Goal: Transaction & Acquisition: Download file/media

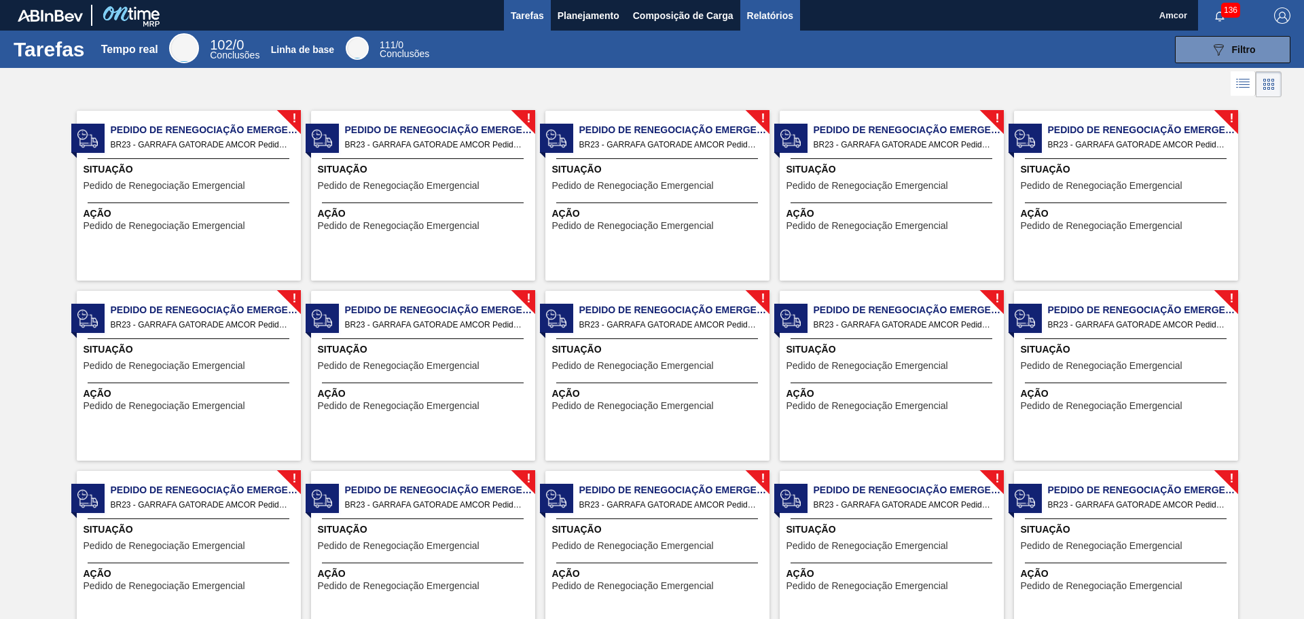
click at [754, 14] on font "Relatórios" at bounding box center [770, 15] width 46 height 11
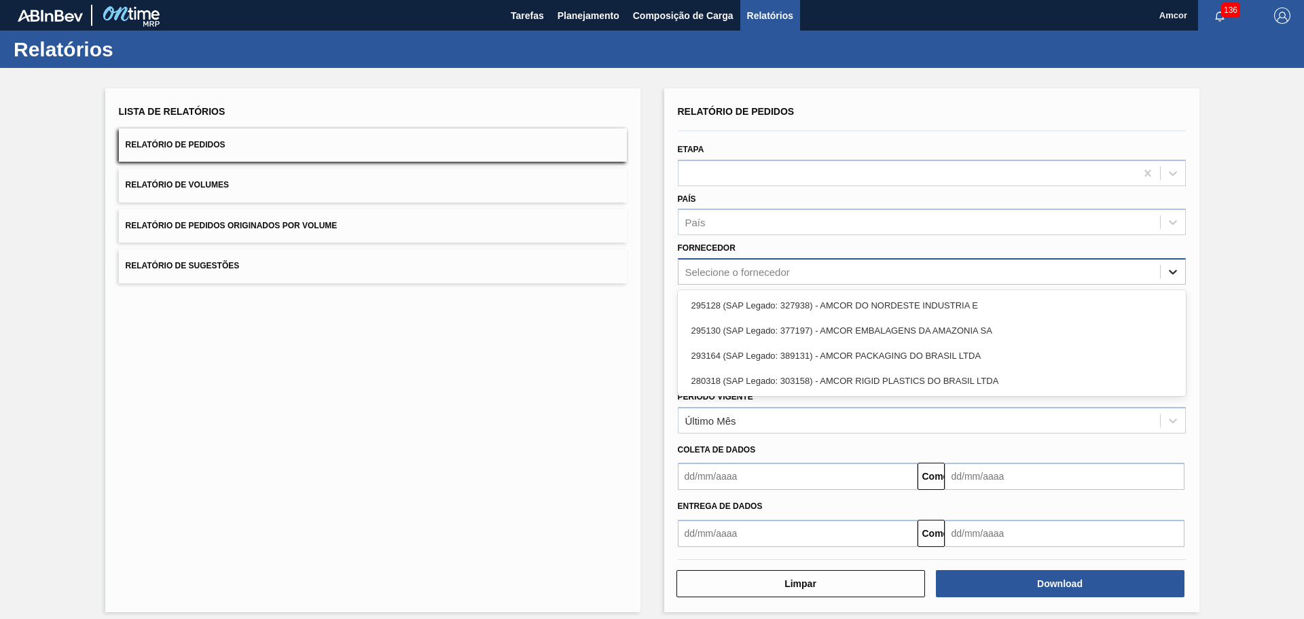
click at [868, 268] on icon at bounding box center [1173, 272] width 14 height 14
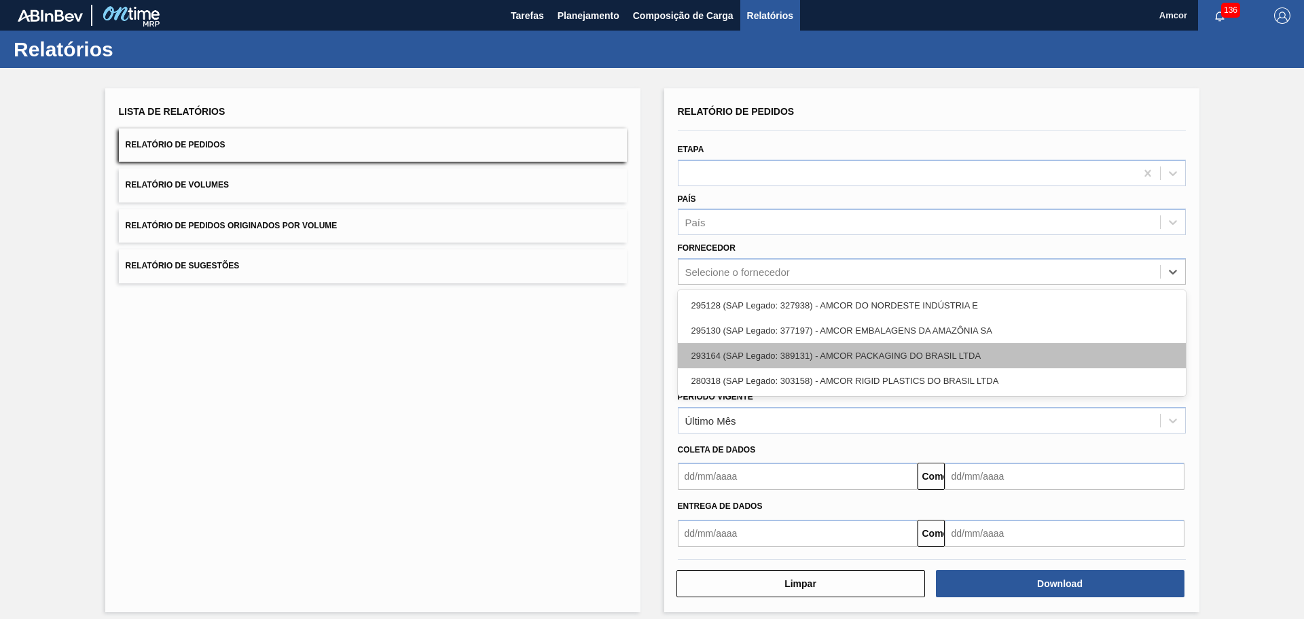
click at [868, 352] on font "293164 (SAP Legado: 389131) - AMCOR PACKAGING DO BRASIL LTDA" at bounding box center [836, 355] width 290 height 10
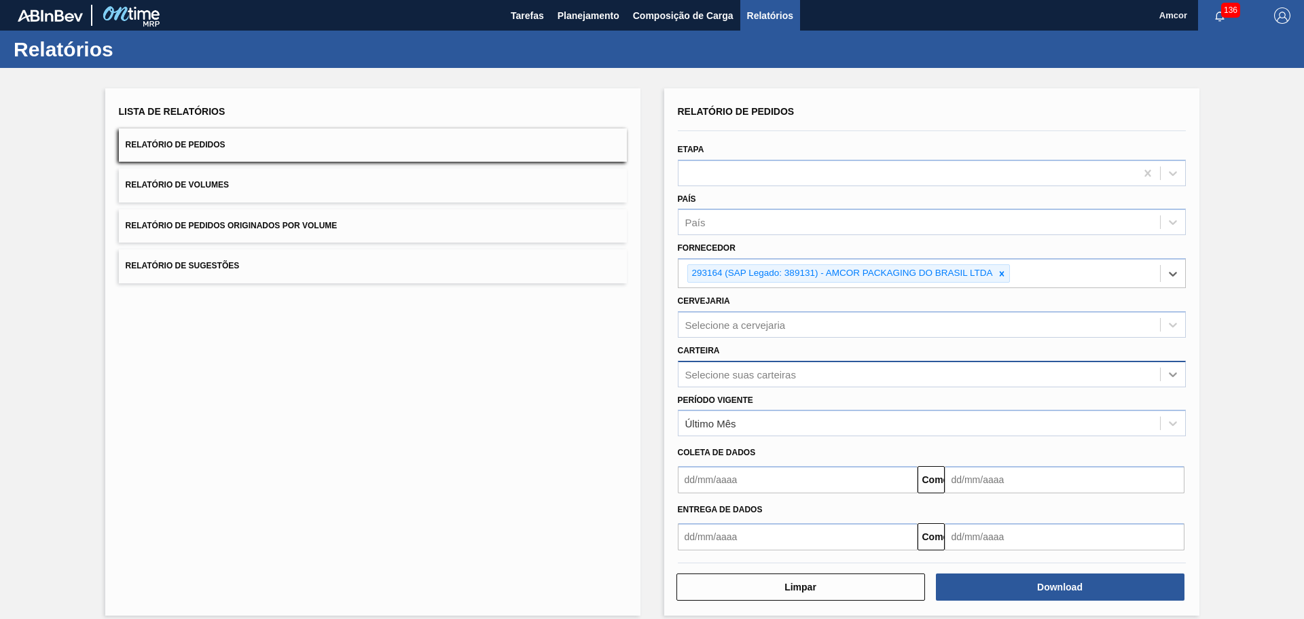
click at [868, 371] on icon at bounding box center [1173, 374] width 14 height 14
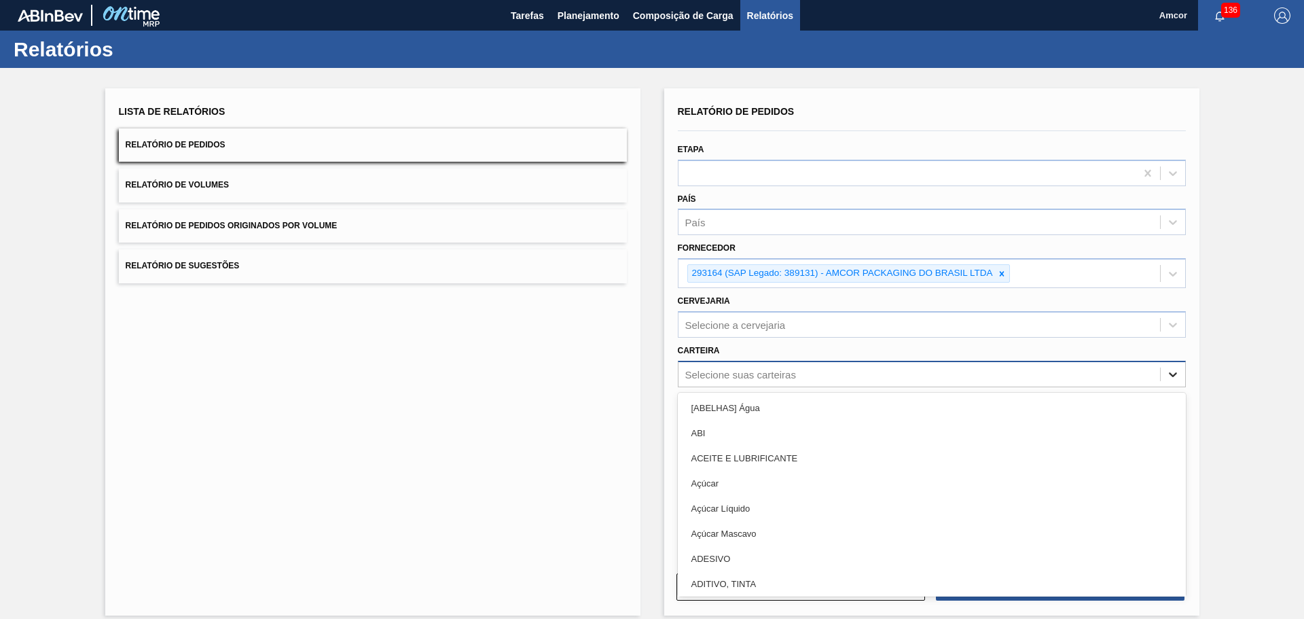
click at [868, 371] on icon at bounding box center [1173, 374] width 14 height 14
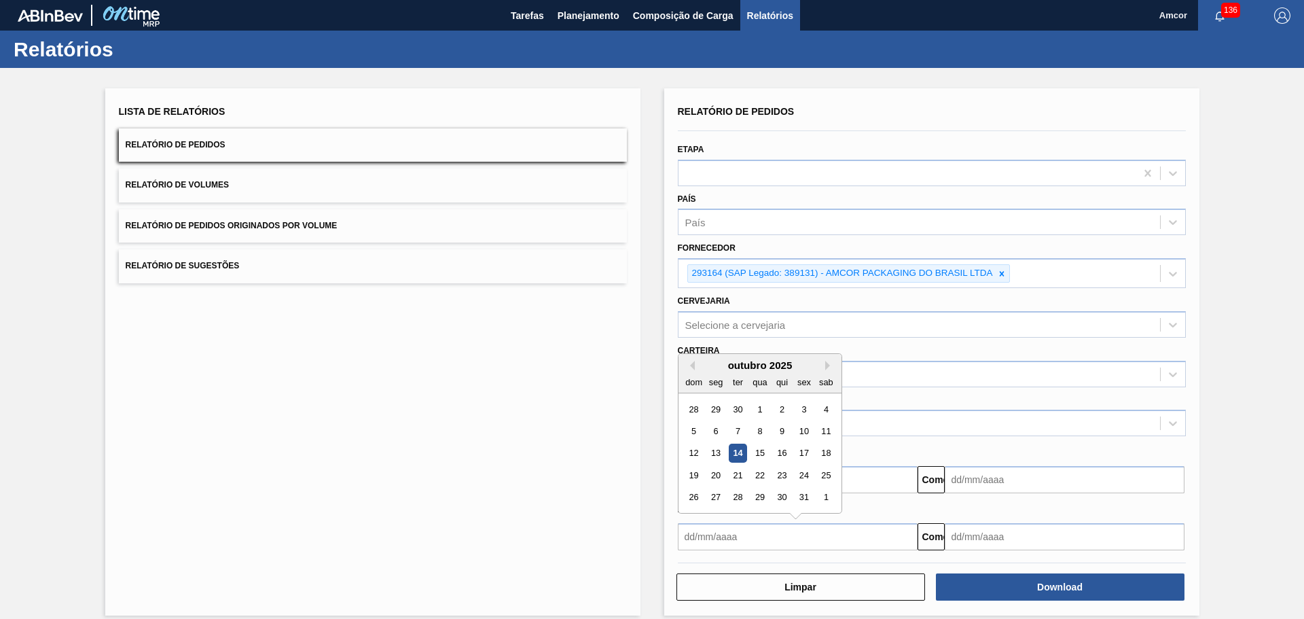
click at [798, 428] on input "text" at bounding box center [798, 536] width 240 height 27
click at [759, 407] on font "1" at bounding box center [759, 409] width 5 height 10
type input "[DATE]"
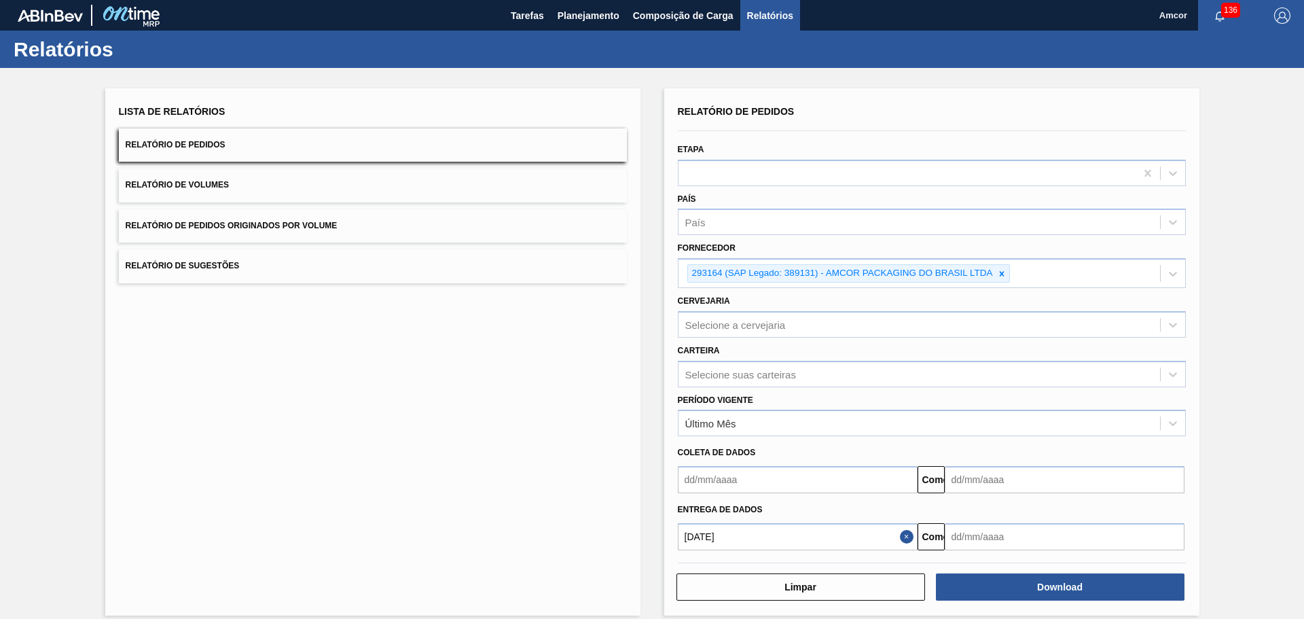
click at [868, 428] on input "text" at bounding box center [1064, 536] width 240 height 27
click at [868, 362] on button "Próximo mês" at bounding box center [1097, 366] width 10 height 10
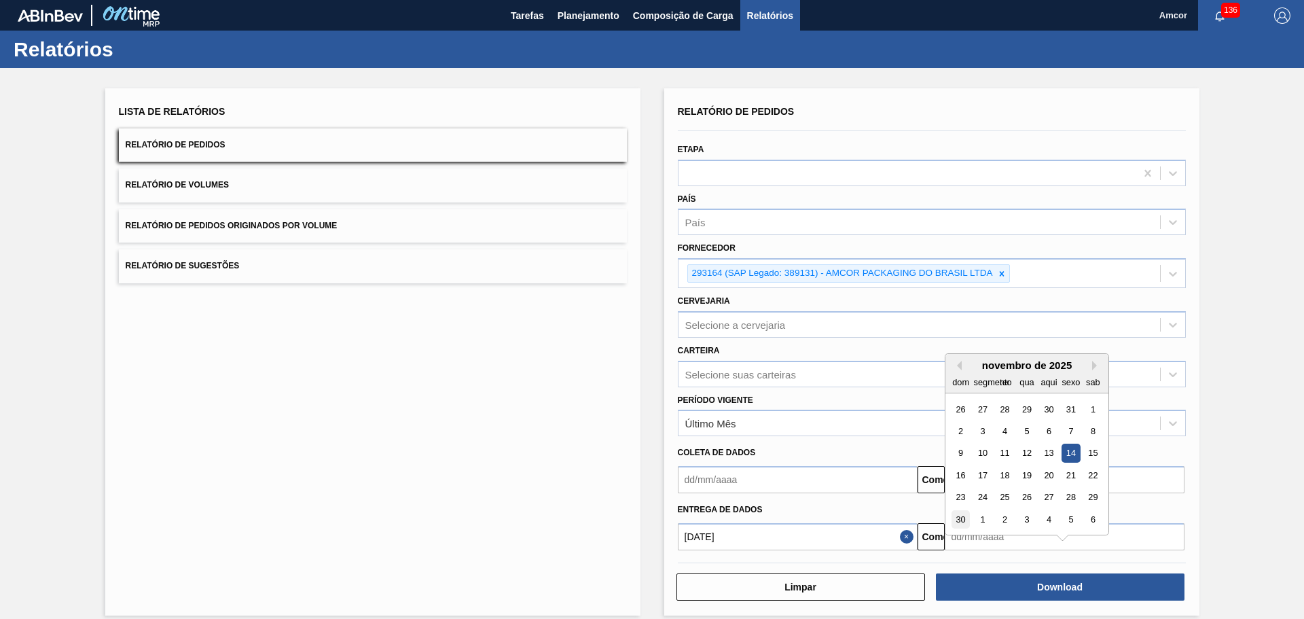
click at [868, 428] on div "30" at bounding box center [960, 519] width 18 height 18
type input "[DATE]"
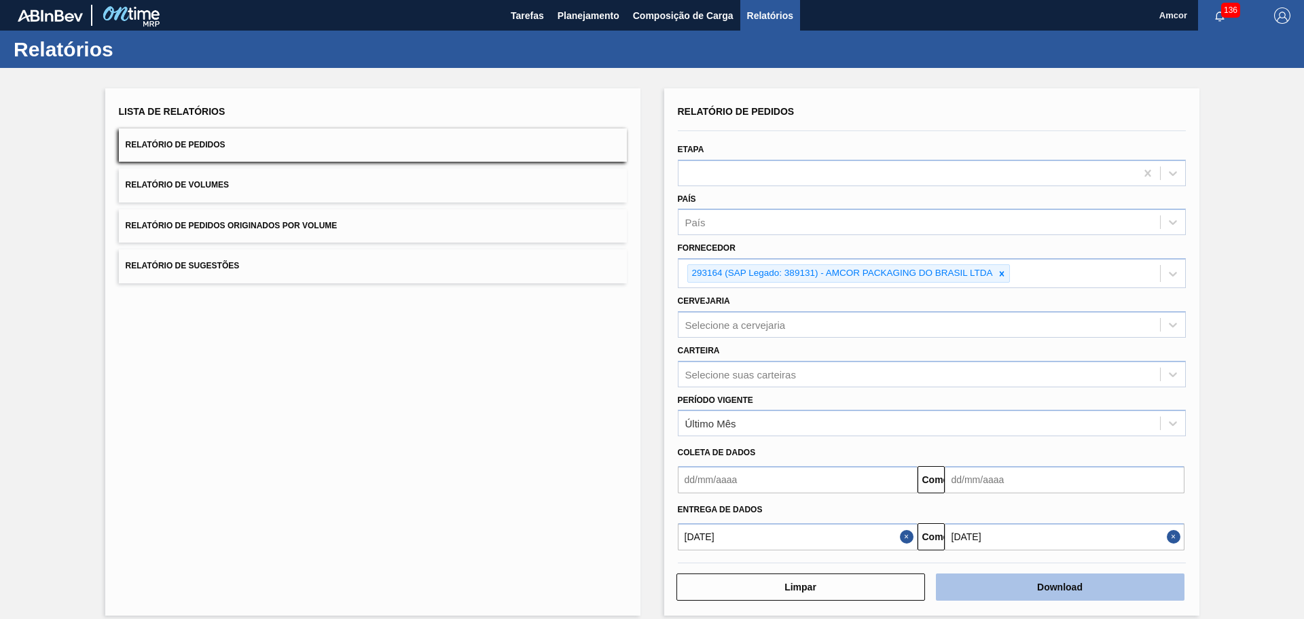
click at [868, 428] on button "Download" at bounding box center [1060, 586] width 249 height 27
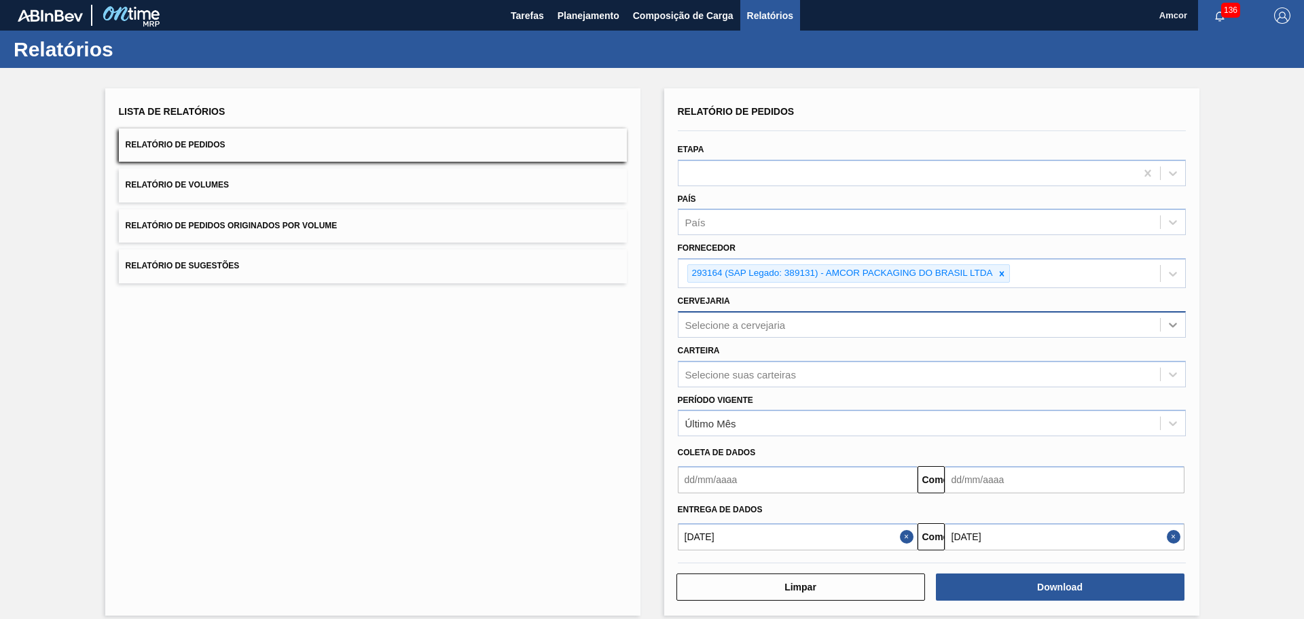
click at [868, 324] on icon at bounding box center [1173, 325] width 14 height 14
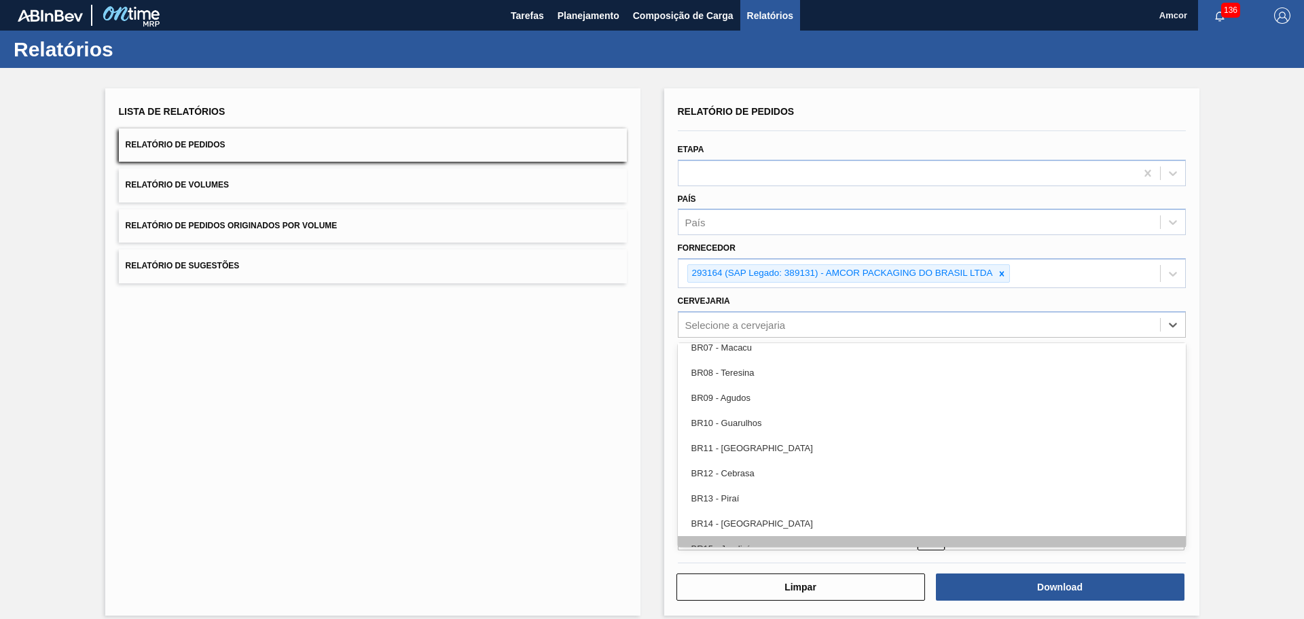
scroll to position [747, 0]
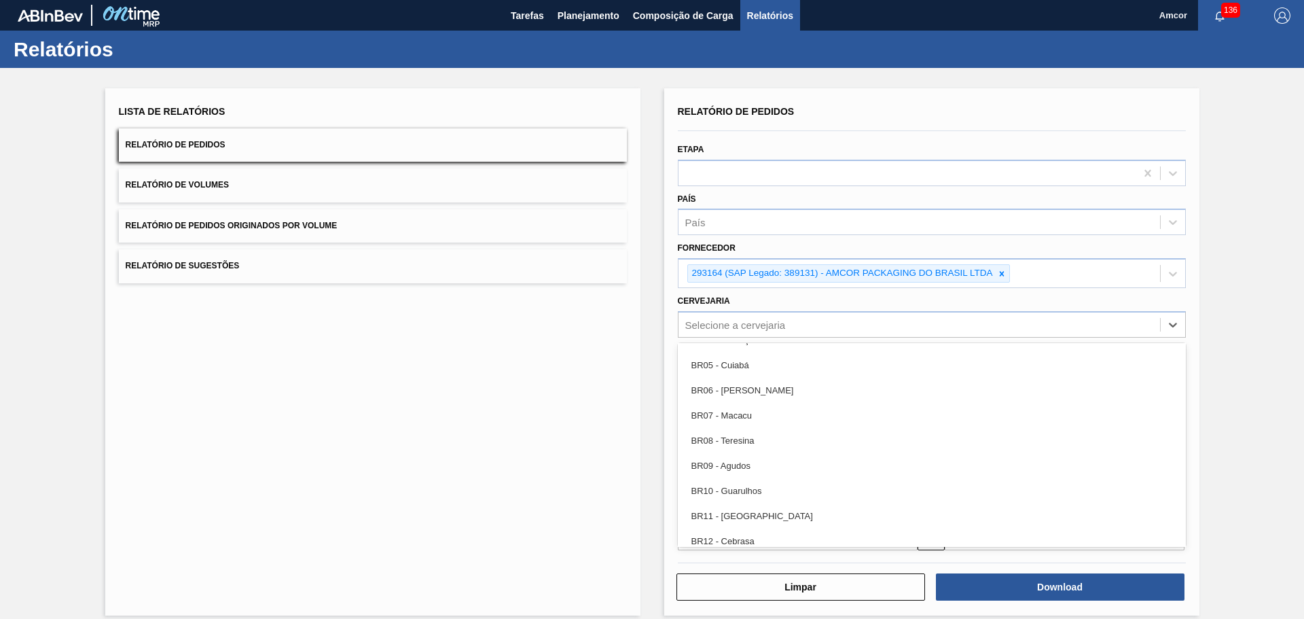
click at [562, 382] on div "Lista de Relatórios Relatório de Pedidos Relatório de Volumes Relatório de Pedi…" at bounding box center [372, 351] width 535 height 527
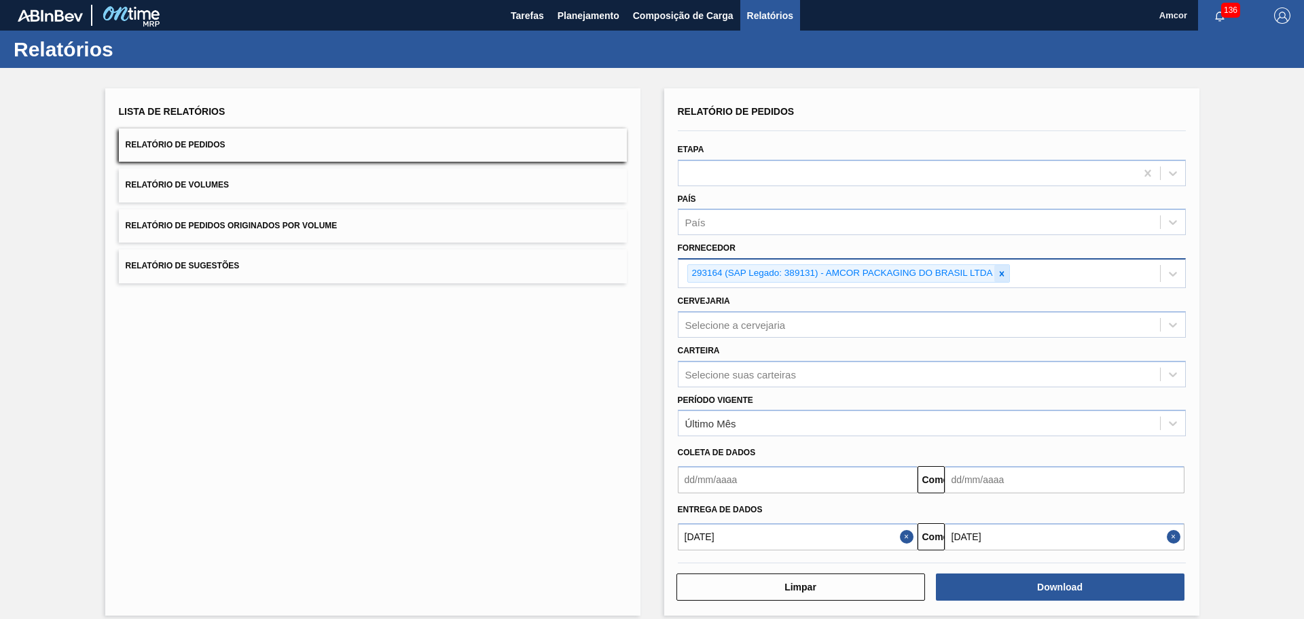
click at [868, 274] on icon at bounding box center [1002, 274] width 10 height 10
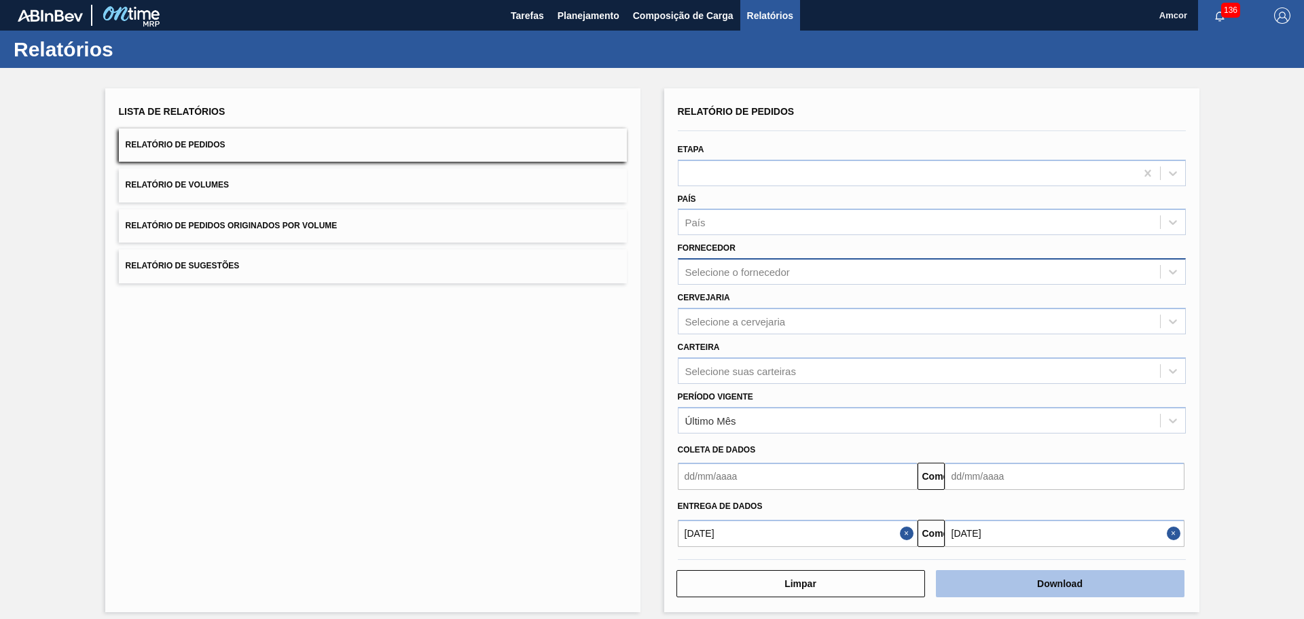
click at [868, 428] on font "Download" at bounding box center [1059, 583] width 45 height 11
